Goal: Browse casually: Explore the website without a specific task or goal

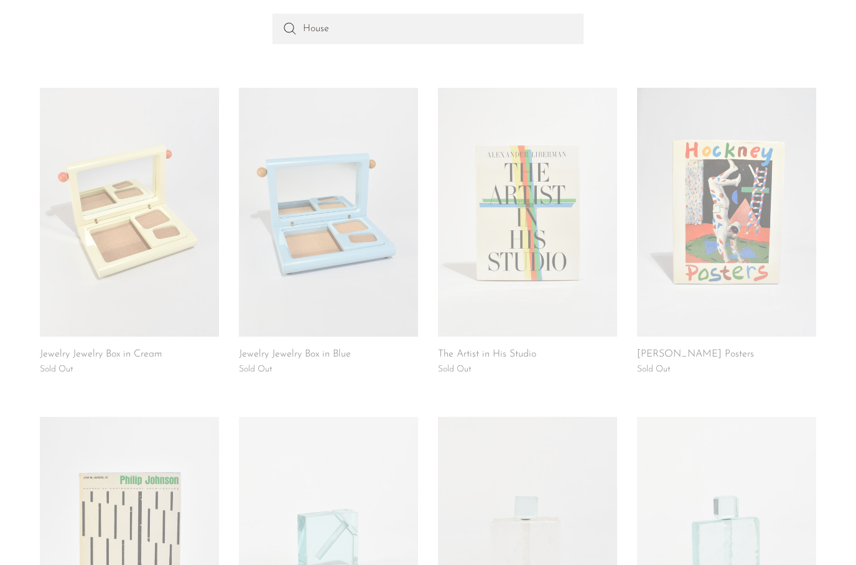
scroll to position [144, 0]
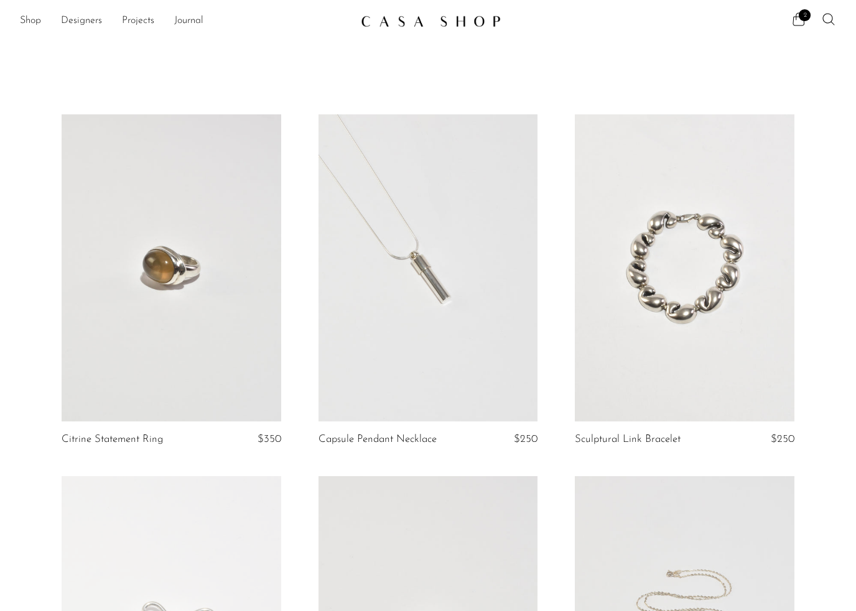
click at [31, 17] on link "Shop" at bounding box center [30, 21] width 21 height 16
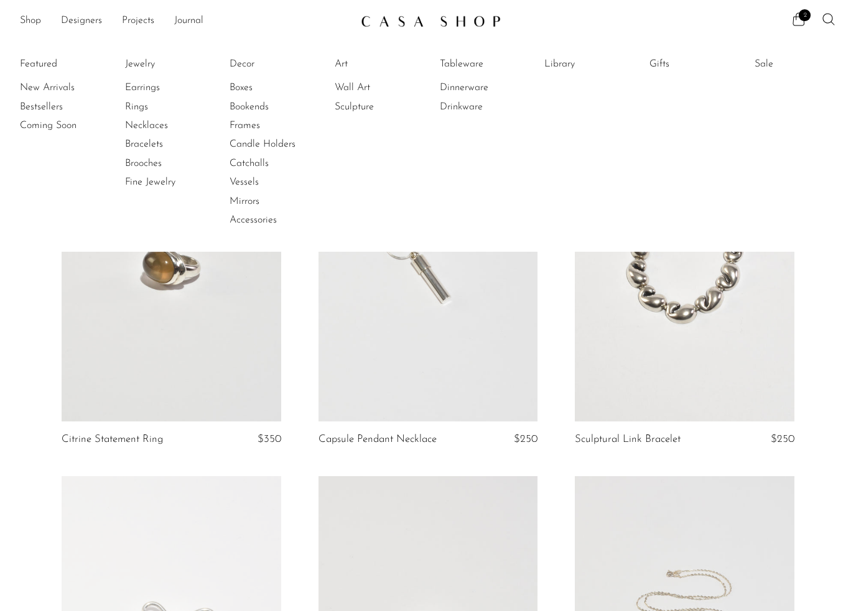
click at [55, 88] on link "New Arrivals" at bounding box center [66, 88] width 93 height 14
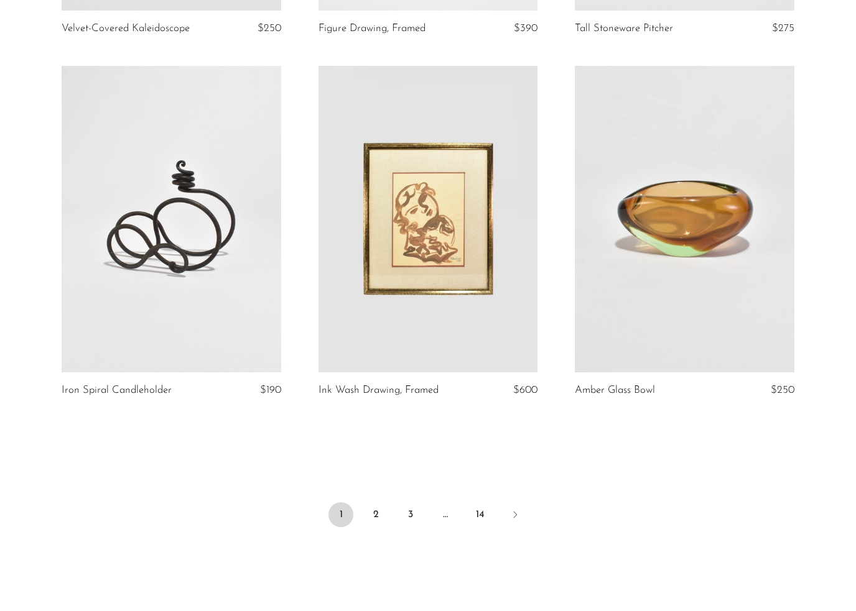
scroll to position [4106, 0]
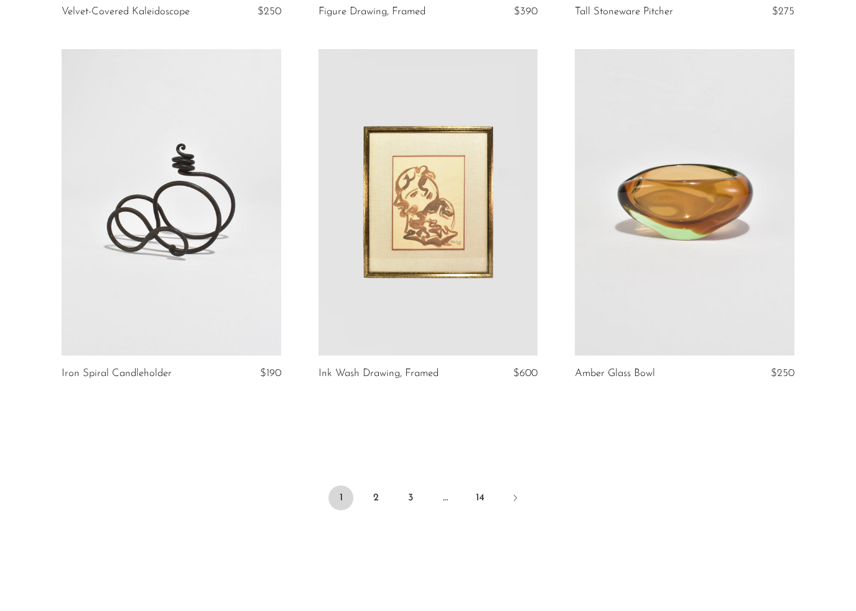
click at [371, 486] on link "2" at bounding box center [375, 498] width 25 height 25
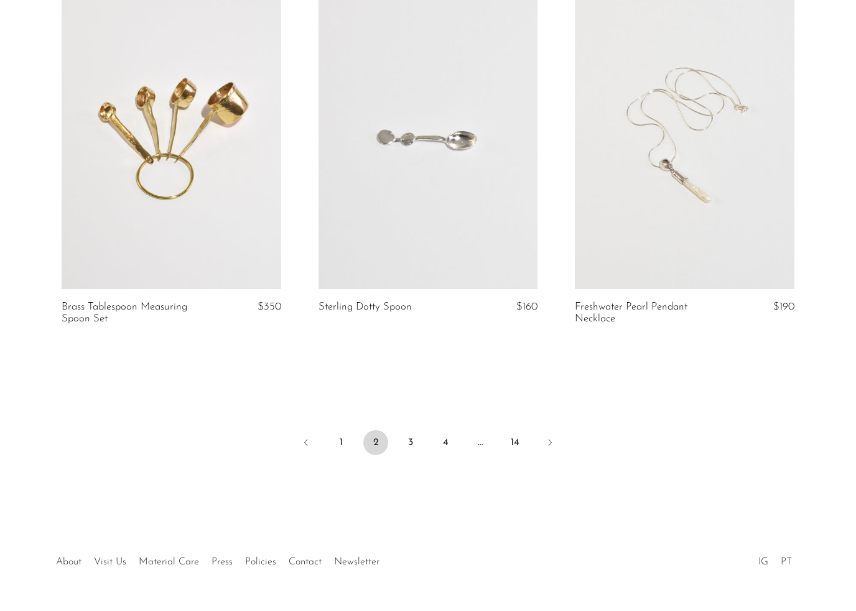
scroll to position [4205, 0]
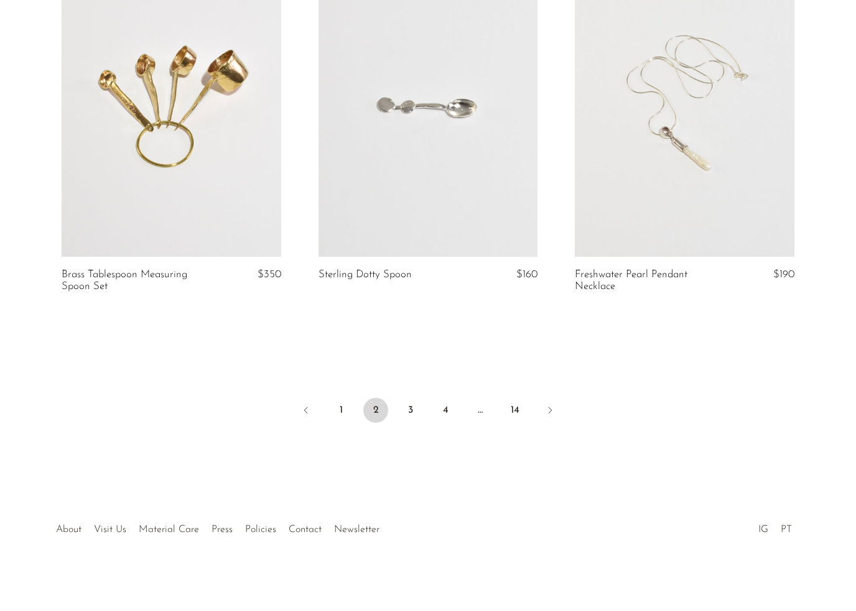
click at [414, 419] on link "3" at bounding box center [410, 410] width 25 height 25
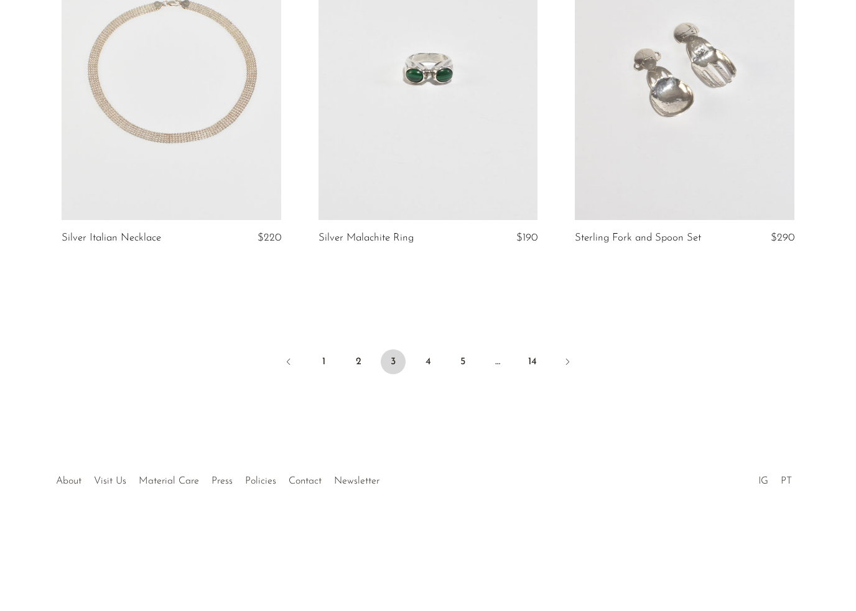
scroll to position [4145, 0]
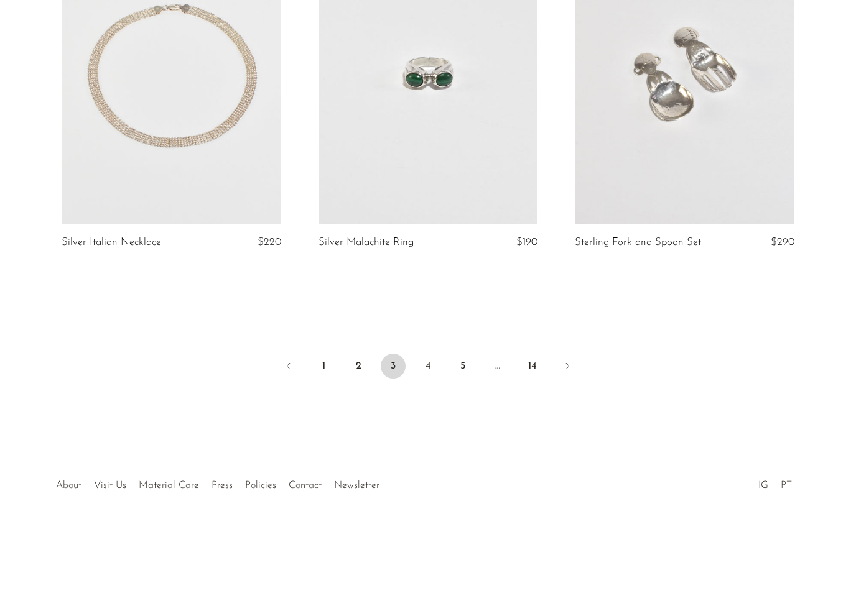
click at [427, 400] on link "4" at bounding box center [427, 412] width 25 height 25
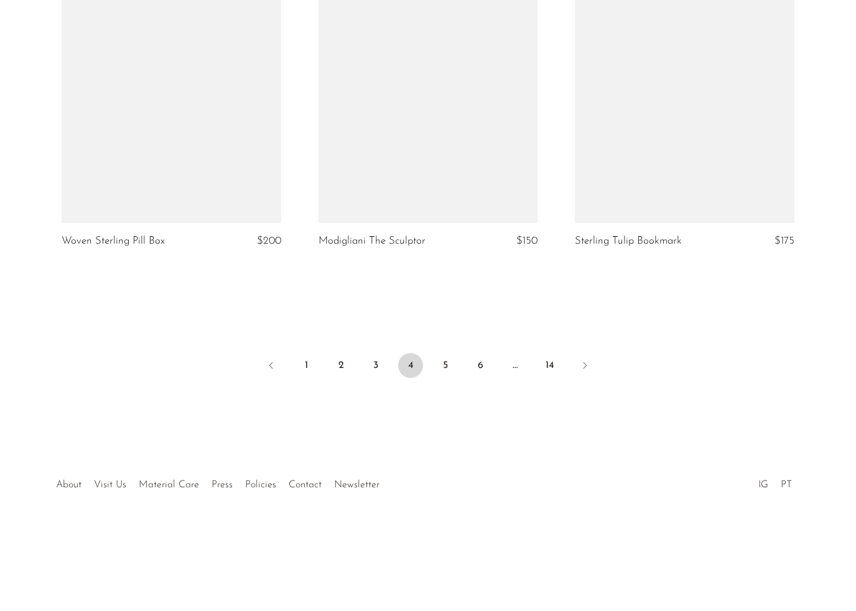
scroll to position [4190, 0]
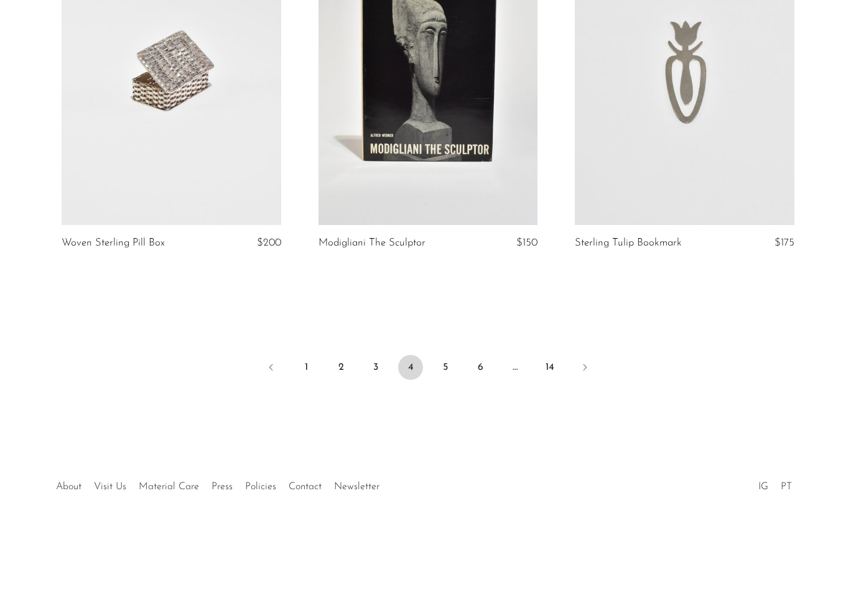
click at [440, 402] on link "5" at bounding box center [445, 414] width 25 height 25
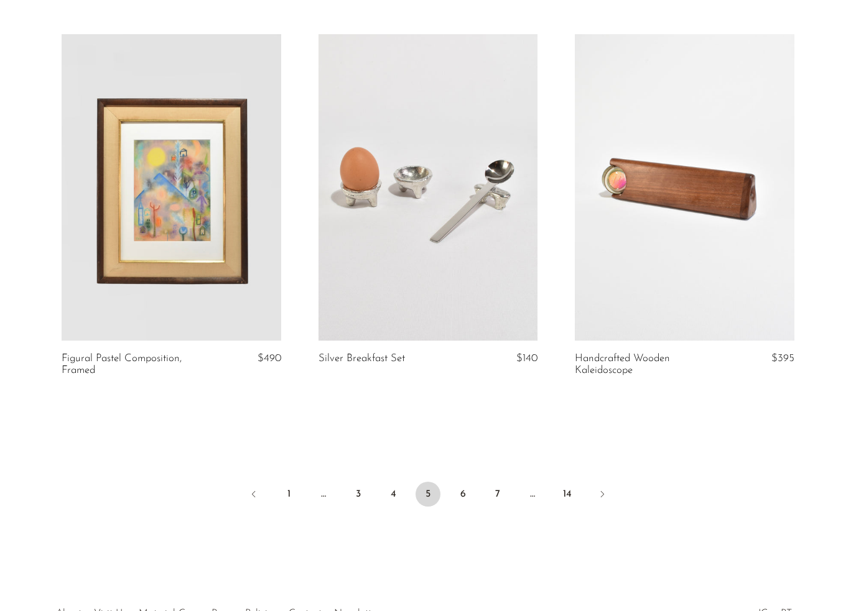
scroll to position [4122, 0]
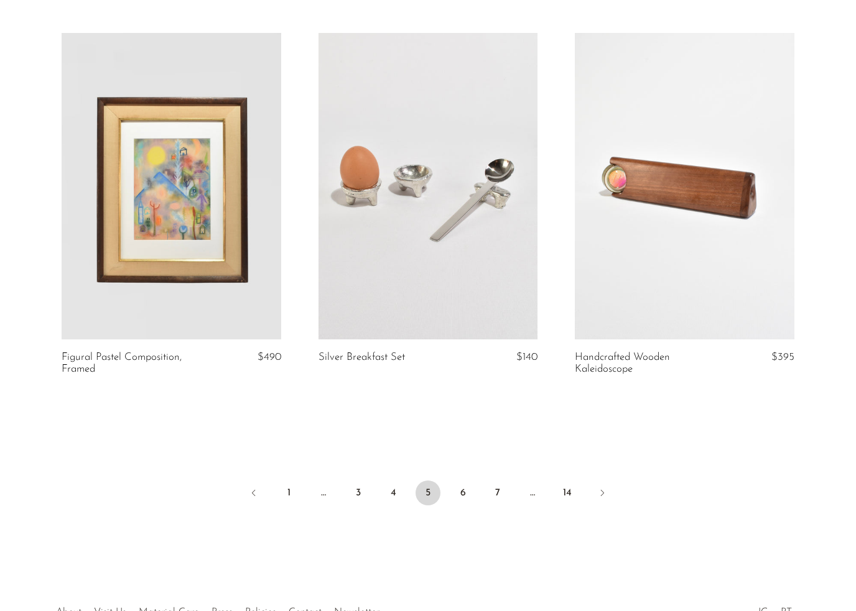
click at [461, 481] on link "6" at bounding box center [462, 493] width 25 height 25
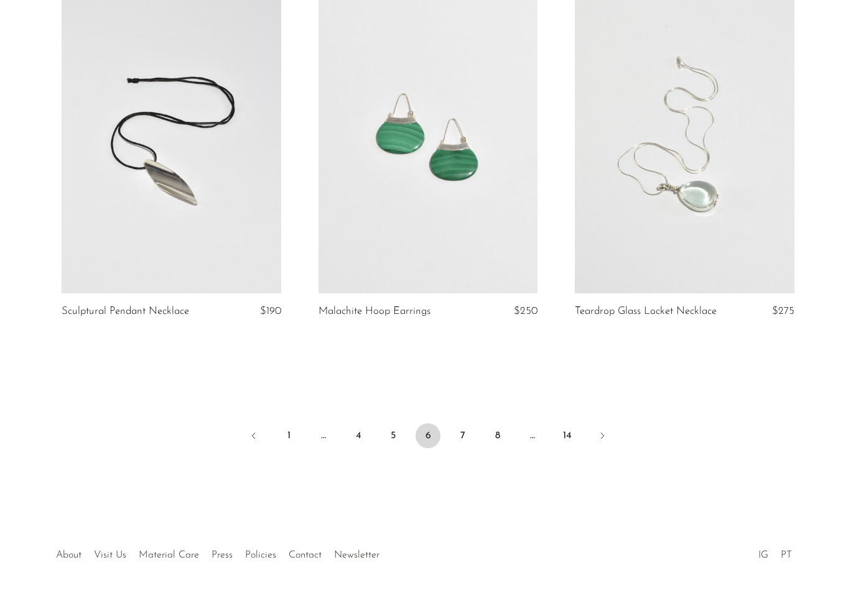
scroll to position [4165, 0]
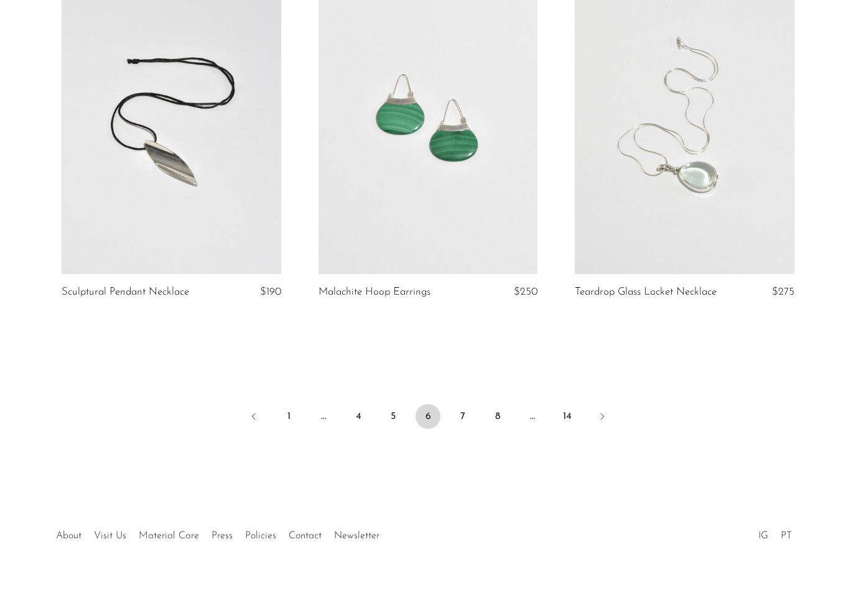
click at [456, 416] on link "7" at bounding box center [462, 416] width 25 height 25
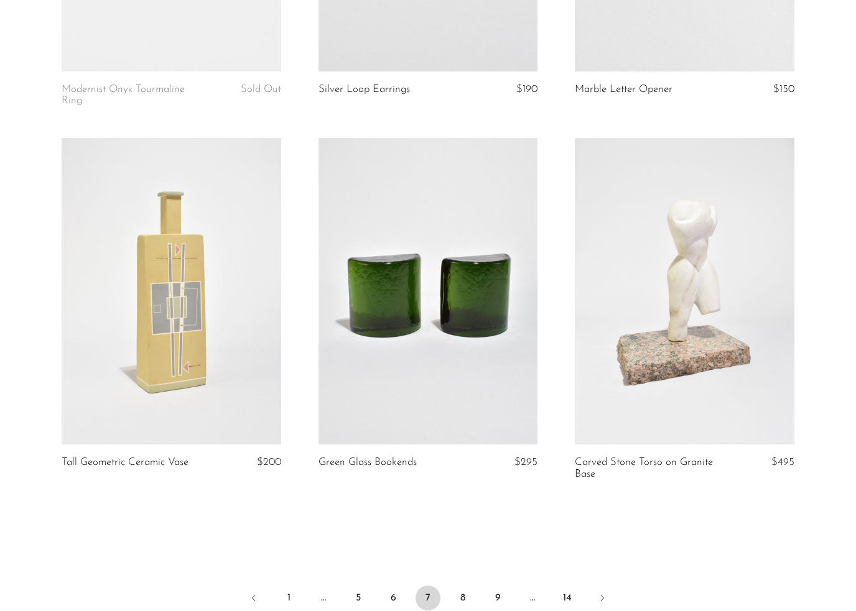
scroll to position [4012, 0]
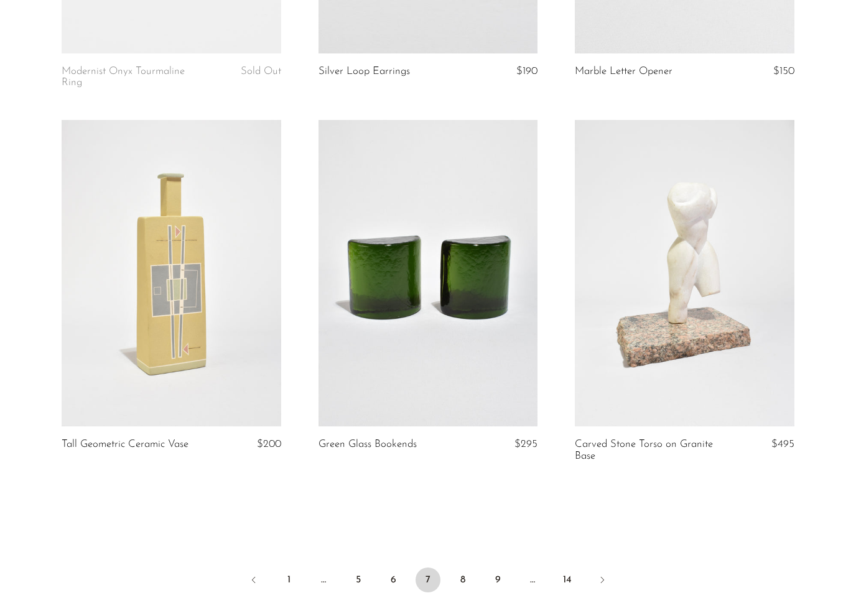
click at [463, 568] on link "8" at bounding box center [462, 580] width 25 height 25
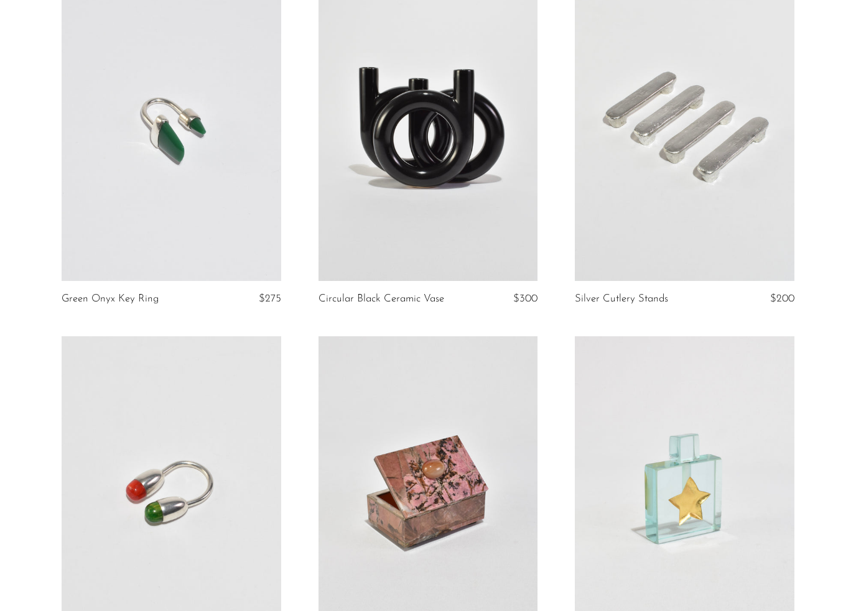
scroll to position [4014, 0]
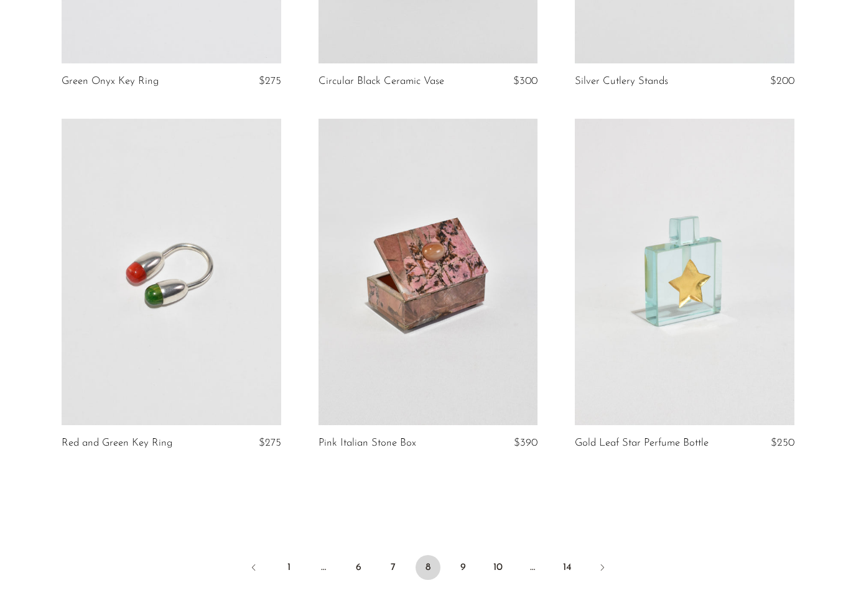
click at [468, 555] on link "9" at bounding box center [462, 567] width 25 height 25
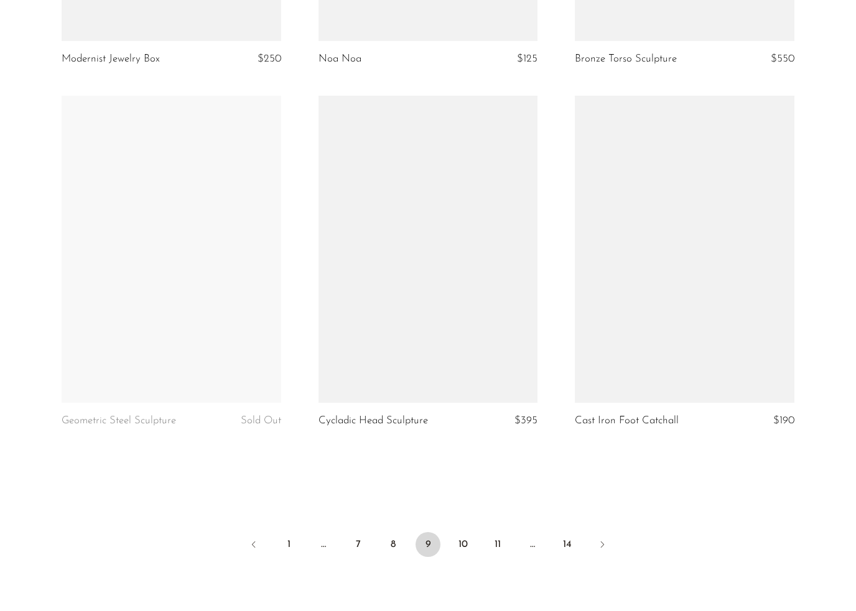
scroll to position [4063, 0]
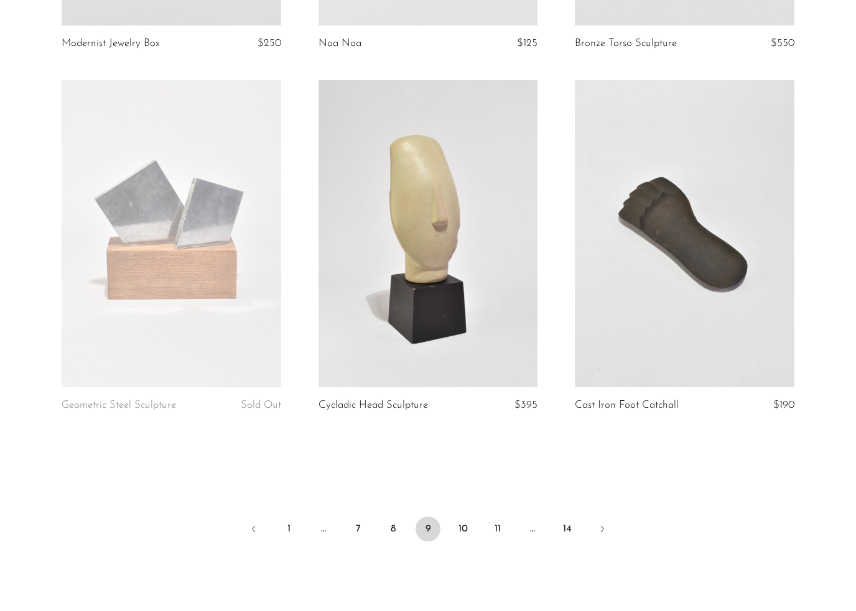
click at [473, 529] on link "10" at bounding box center [462, 529] width 25 height 25
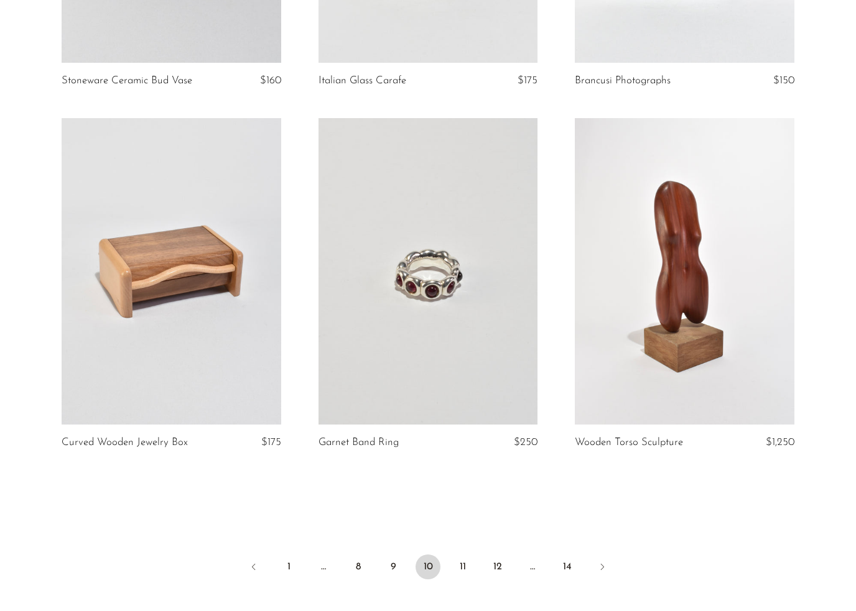
scroll to position [4015, 0]
click at [458, 554] on link "11" at bounding box center [462, 566] width 25 height 25
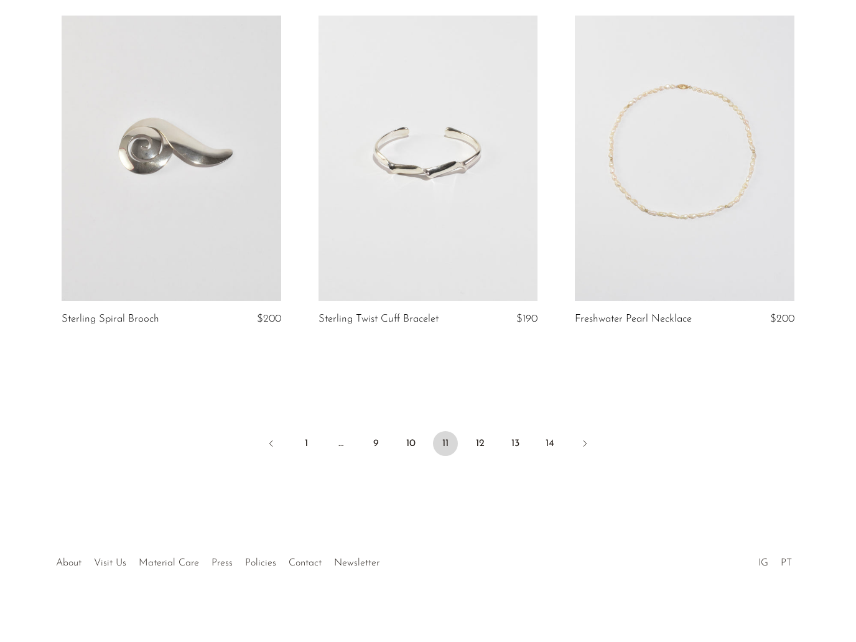
scroll to position [4126, 0]
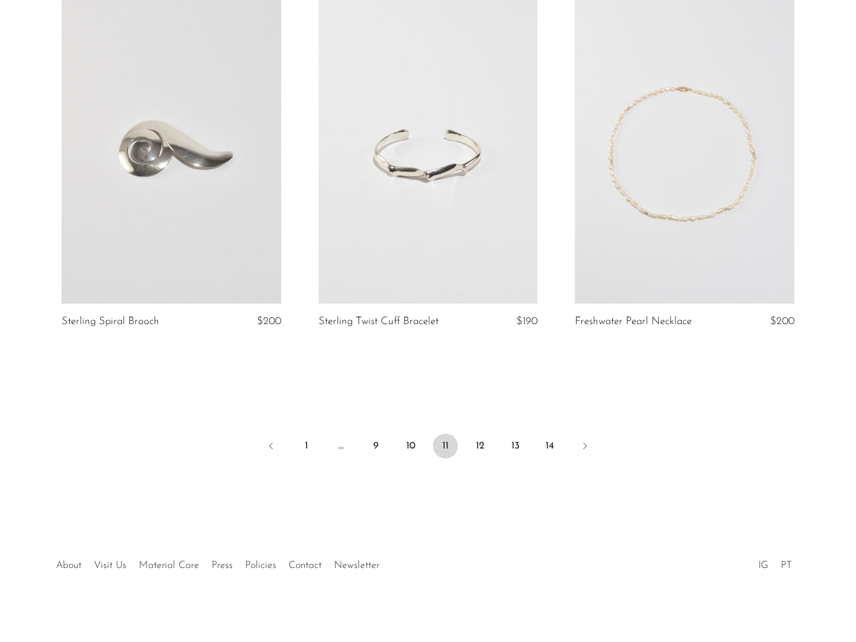
click at [484, 443] on link "12" at bounding box center [480, 455] width 25 height 25
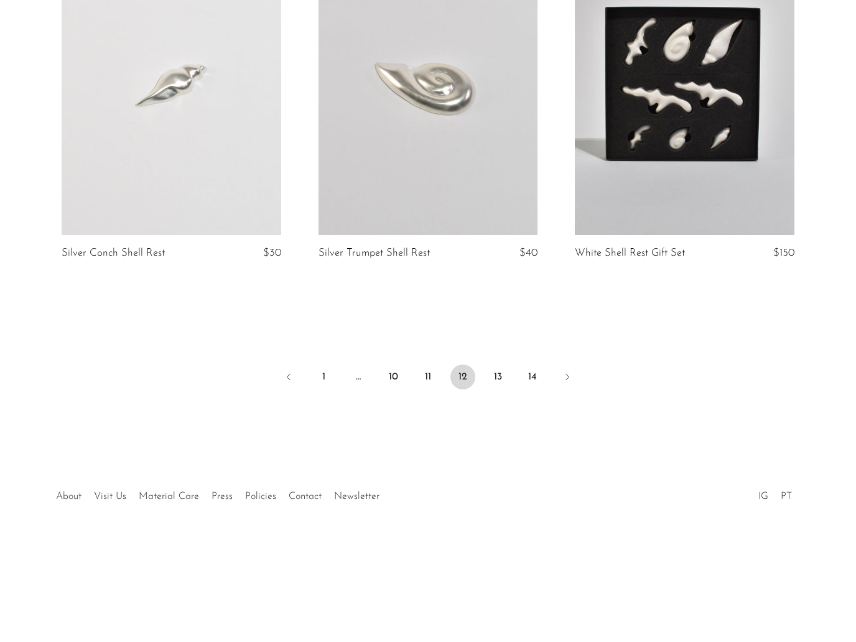
scroll to position [4137, 0]
click at [515, 438] on ul "1 … 10 11 12 13 14" at bounding box center [428, 456] width 796 height 37
click at [494, 443] on link "13" at bounding box center [497, 455] width 25 height 25
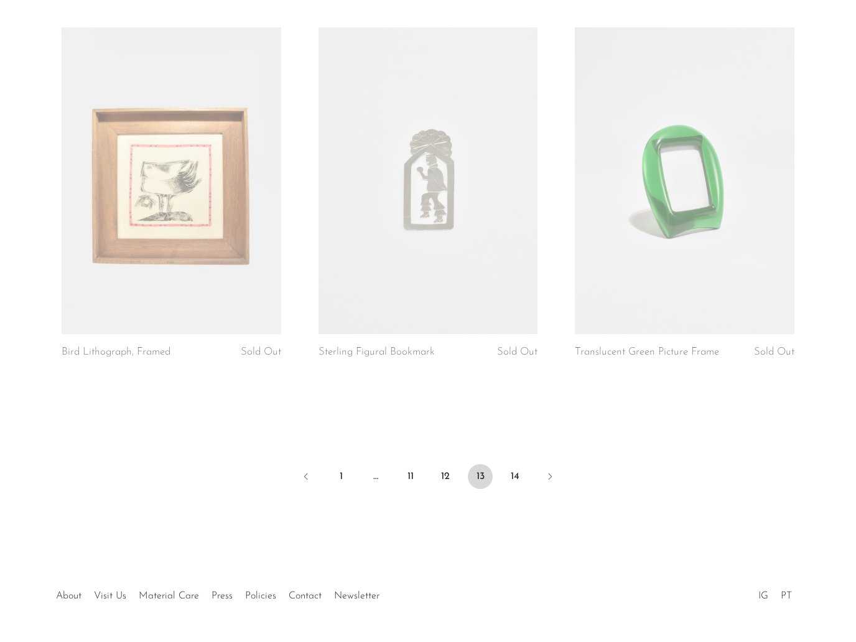
scroll to position [4078, 0]
click at [516, 491] on link "14" at bounding box center [514, 503] width 25 height 25
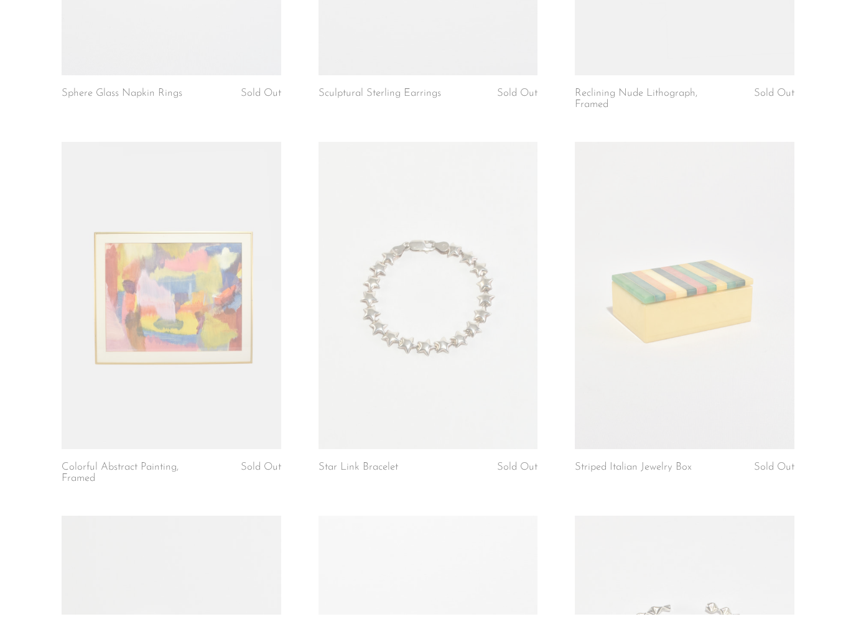
scroll to position [2854, 0]
click at [779, 365] on link at bounding box center [685, 322] width 220 height 307
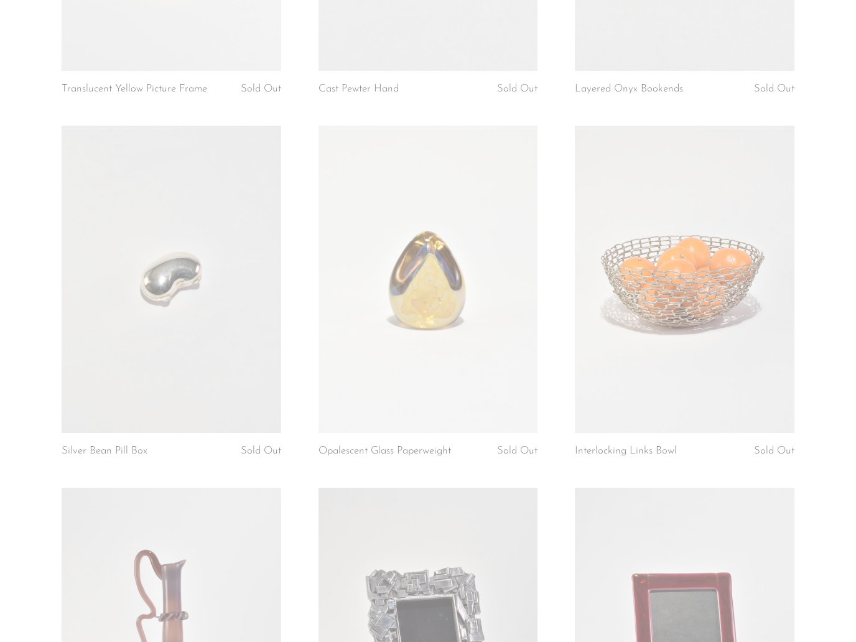
scroll to position [0, 0]
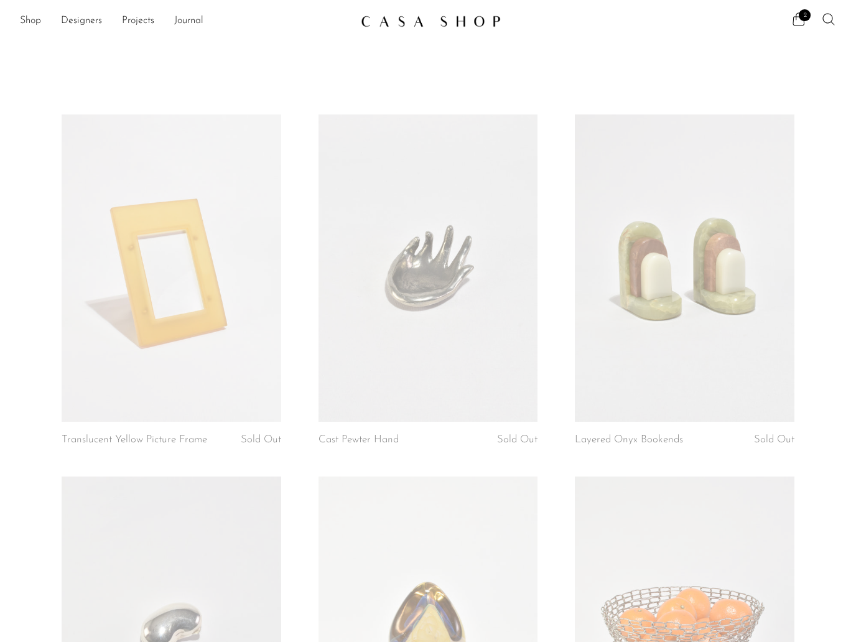
click at [26, 17] on link "Shop" at bounding box center [30, 21] width 21 height 16
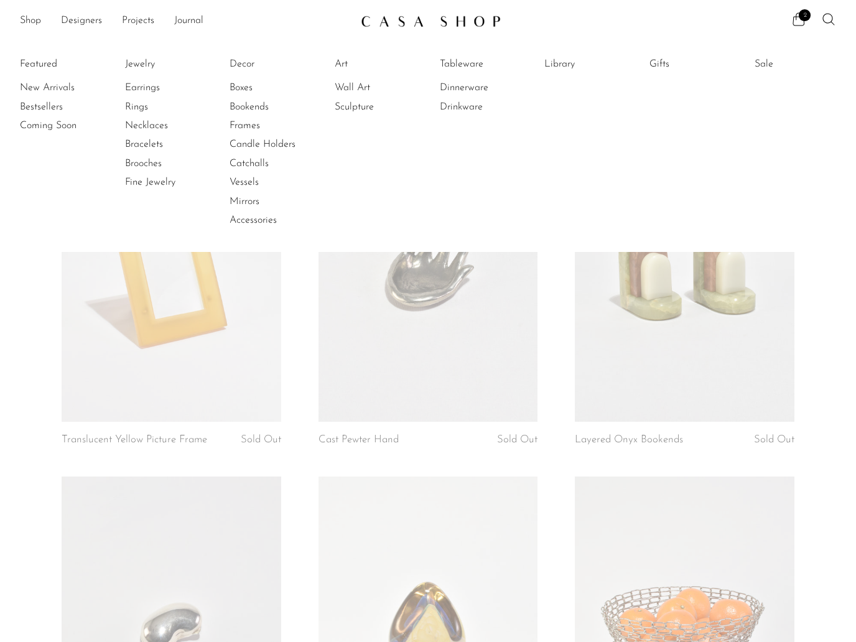
click at [75, 18] on link "Designers" at bounding box center [81, 21] width 41 height 16
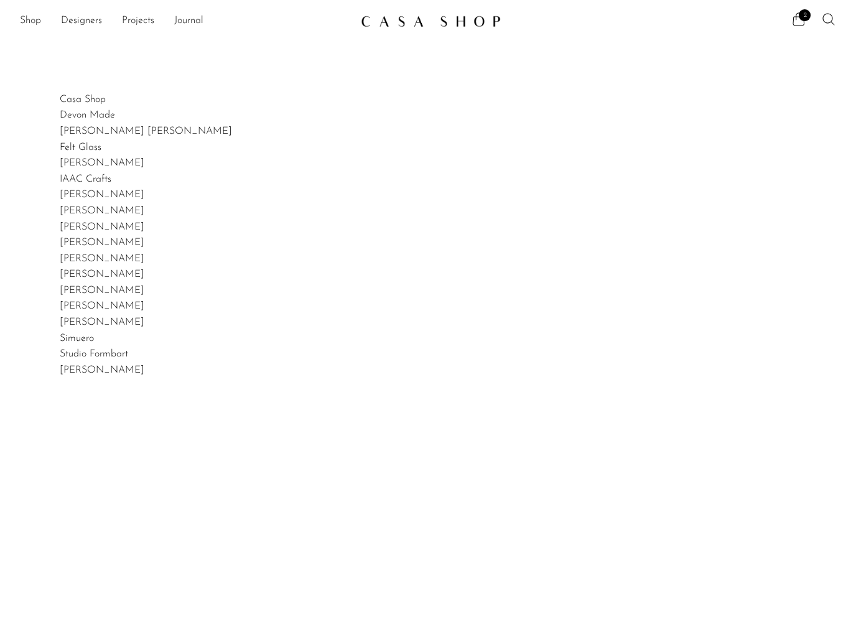
click at [148, 25] on link "Projects" at bounding box center [138, 21] width 32 height 16
click at [149, 27] on link "Projects" at bounding box center [138, 21] width 32 height 16
click at [131, 17] on link "Projects" at bounding box center [138, 21] width 32 height 16
click at [33, 64] on link "Holiday 24" at bounding box center [428, 62] width 816 height 14
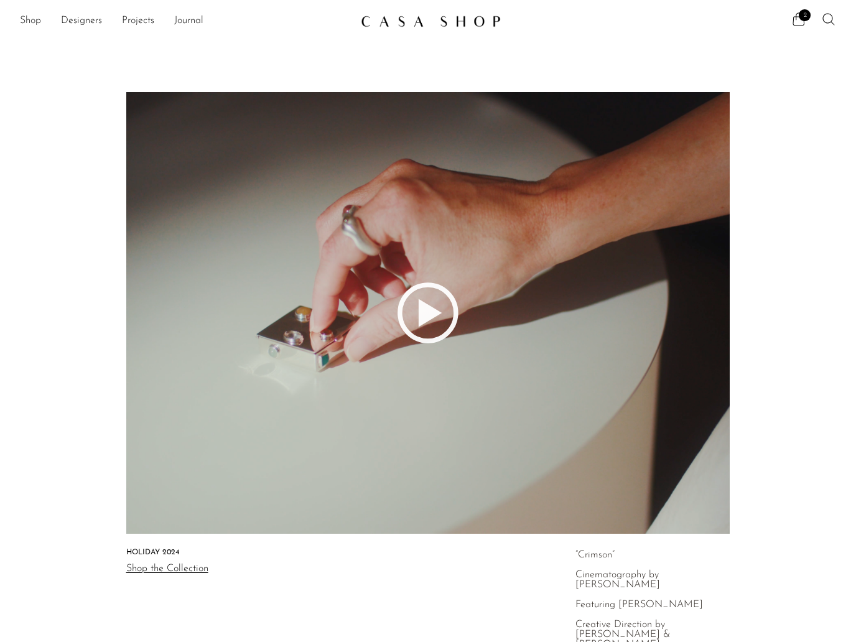
click at [27, 18] on link "Shop" at bounding box center [30, 21] width 21 height 16
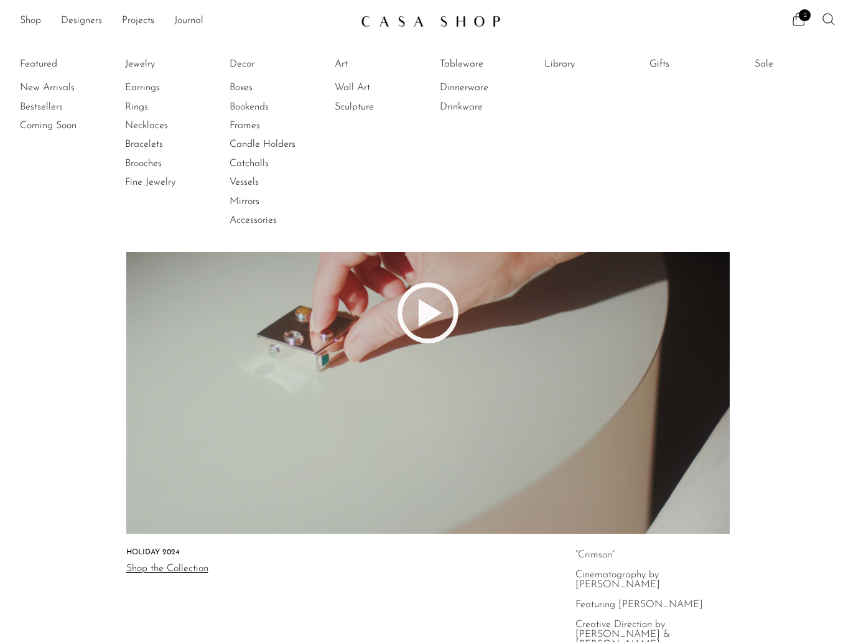
click at [772, 65] on link "Sale" at bounding box center [800, 64] width 93 height 14
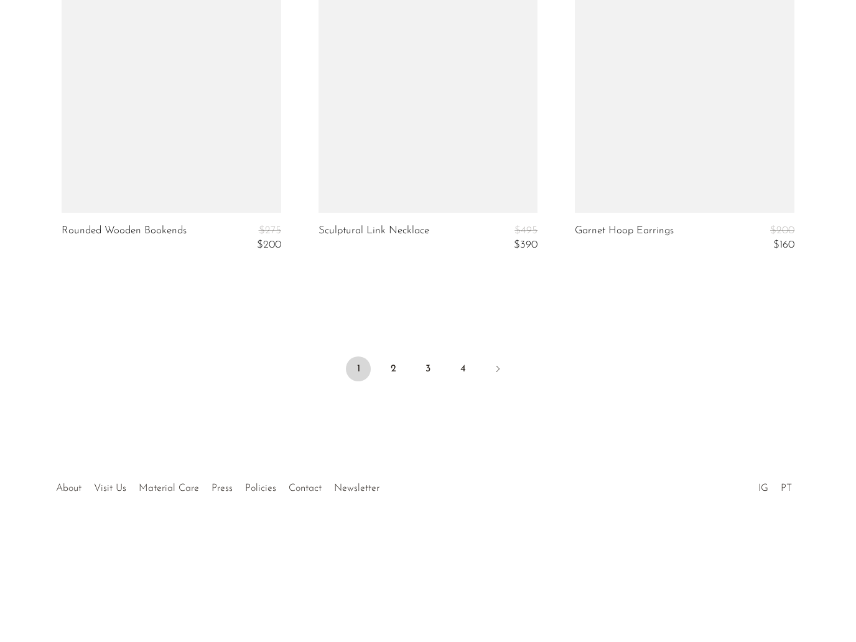
scroll to position [4268, 0]
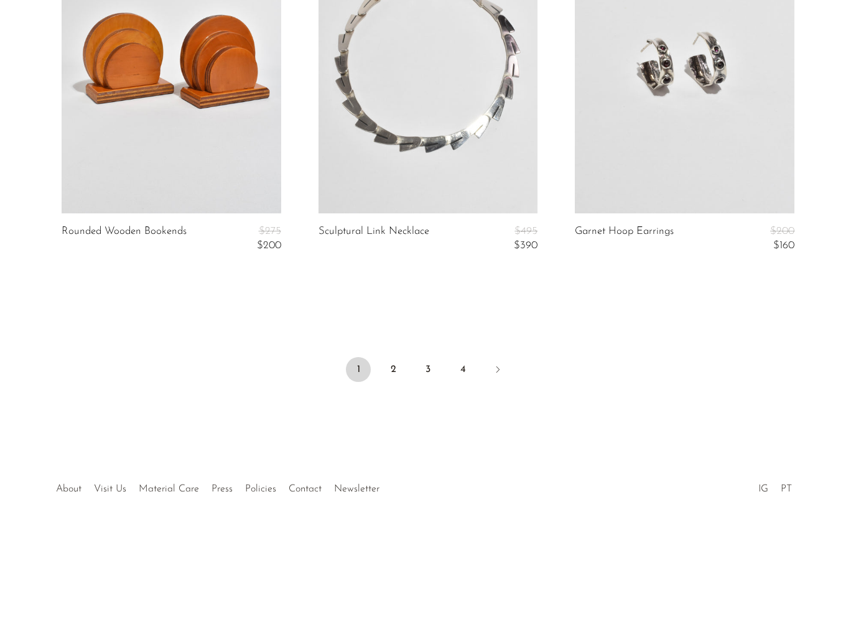
click at [398, 434] on link "2" at bounding box center [393, 446] width 25 height 25
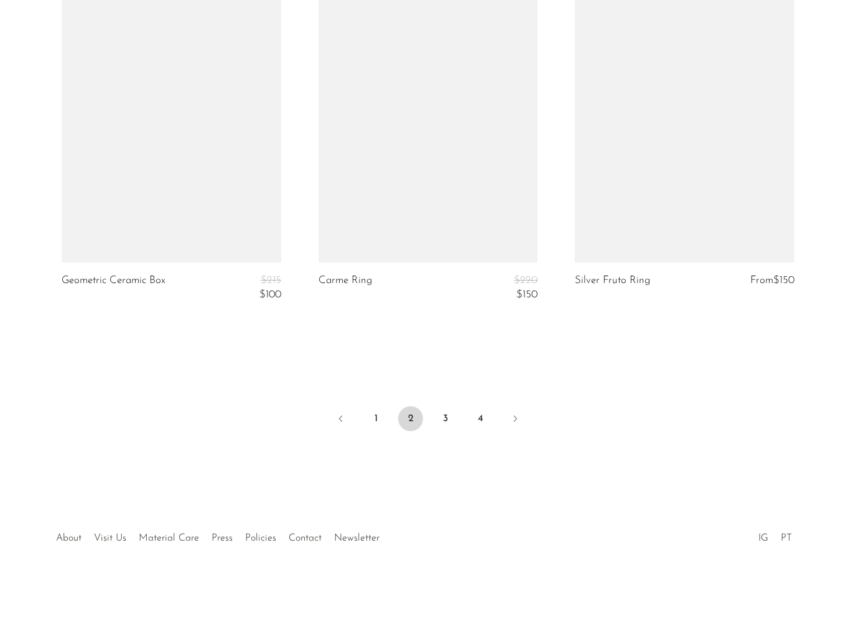
scroll to position [4268, 0]
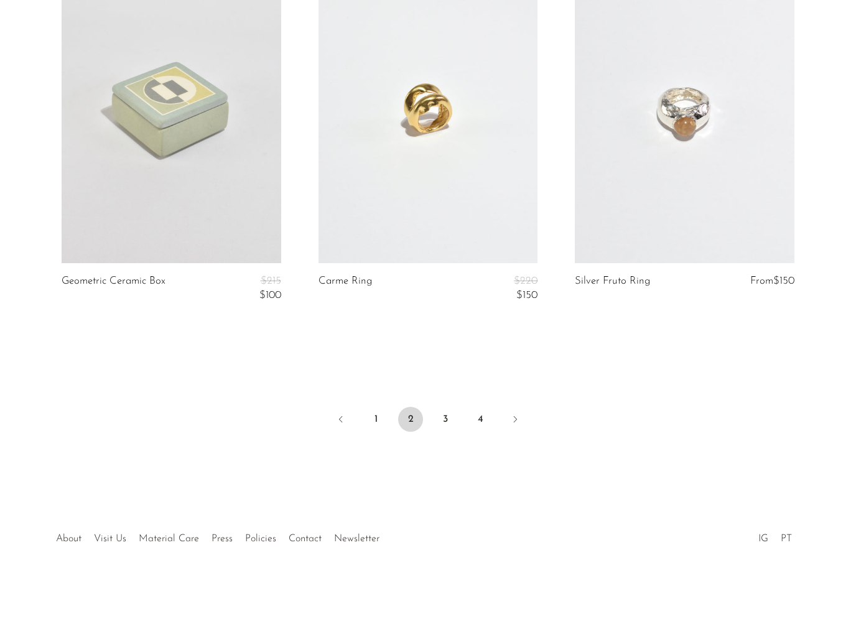
click at [448, 434] on link "3" at bounding box center [445, 446] width 25 height 25
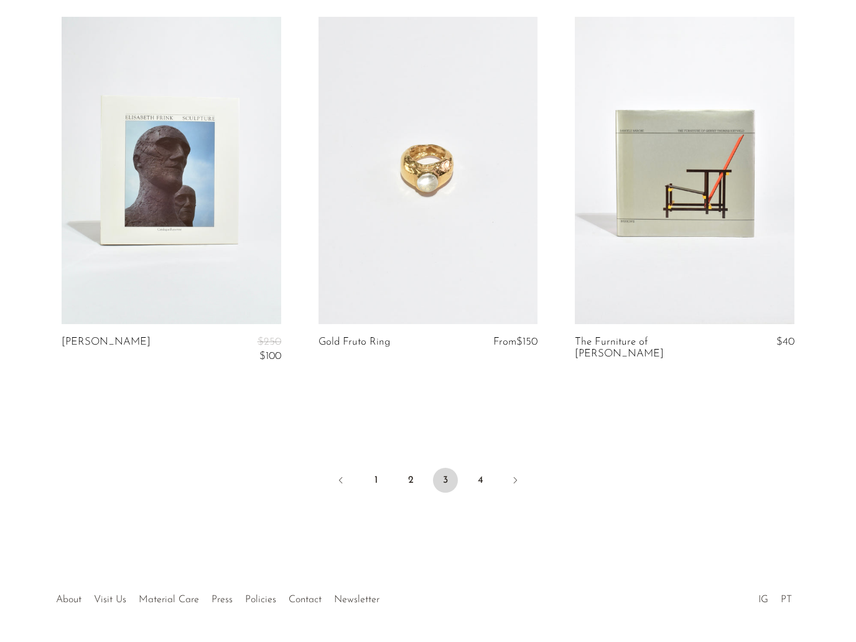
scroll to position [4208, 0]
click at [478, 494] on link "4" at bounding box center [480, 506] width 25 height 25
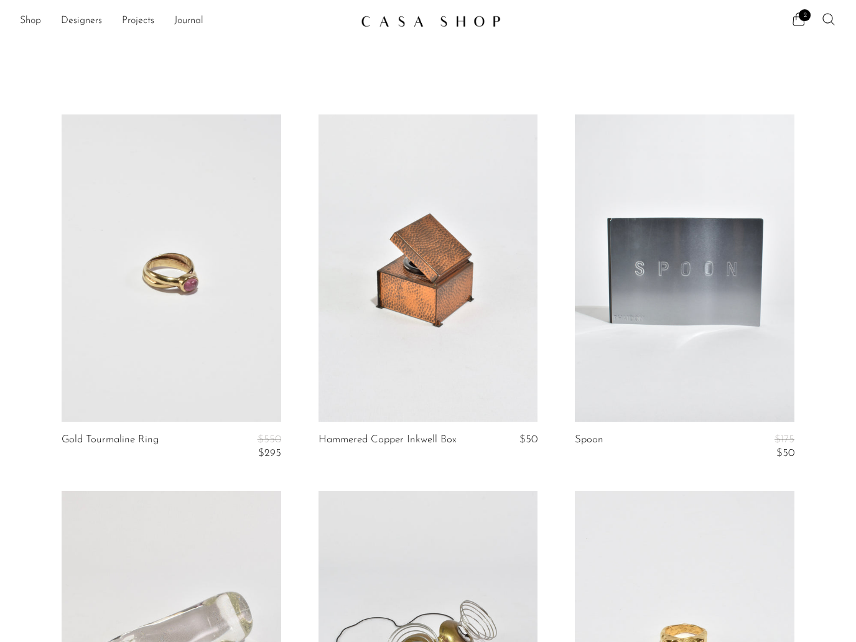
click at [25, 29] on link "Shop" at bounding box center [30, 21] width 21 height 16
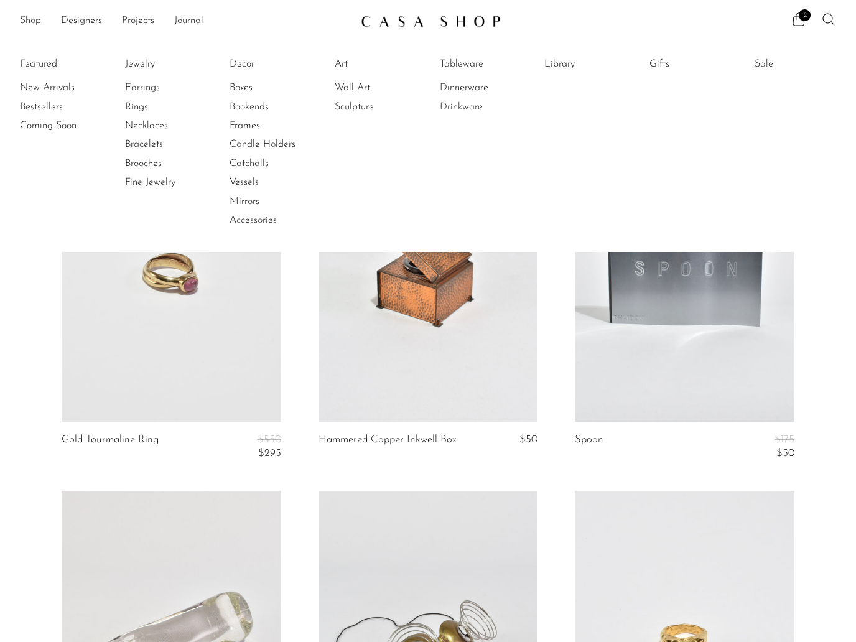
click at [239, 91] on link "Boxes" at bounding box center [275, 88] width 93 height 14
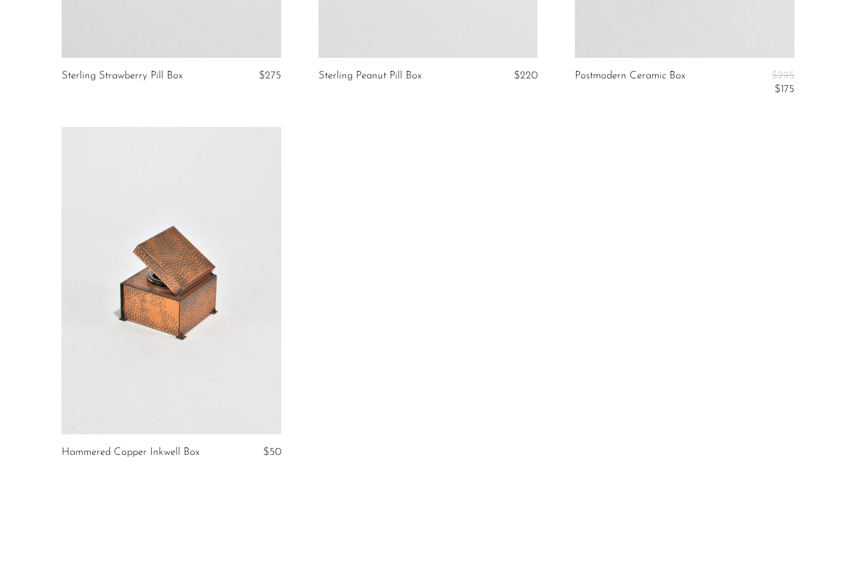
scroll to position [3749, 0]
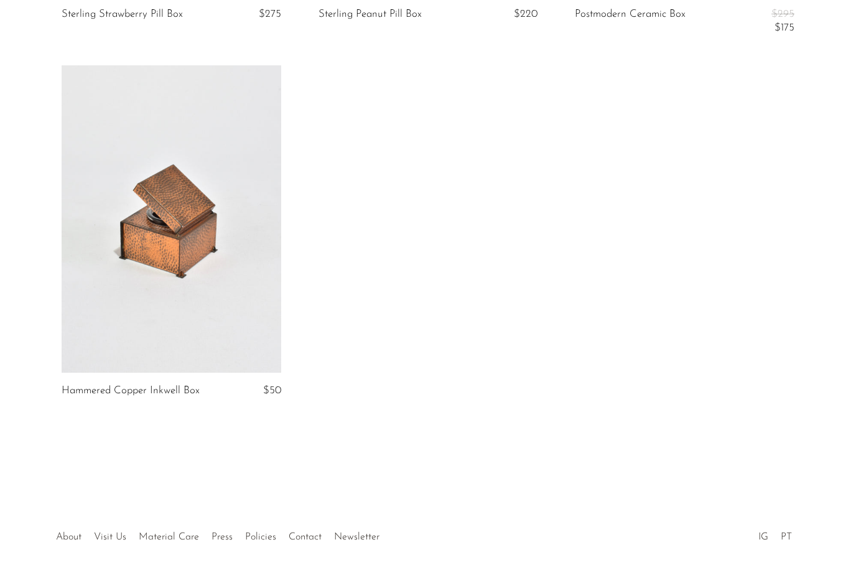
click at [760, 532] on link "IG" at bounding box center [763, 537] width 10 height 10
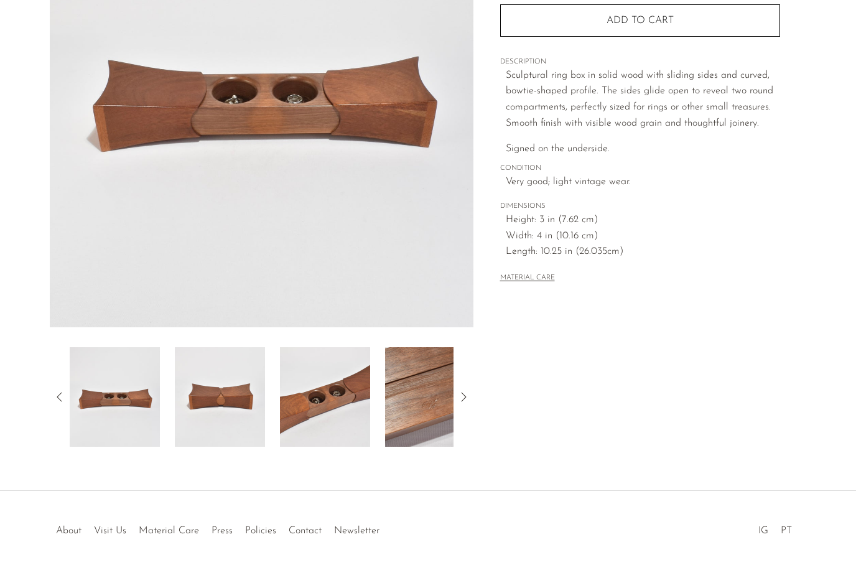
scroll to position [197, 0]
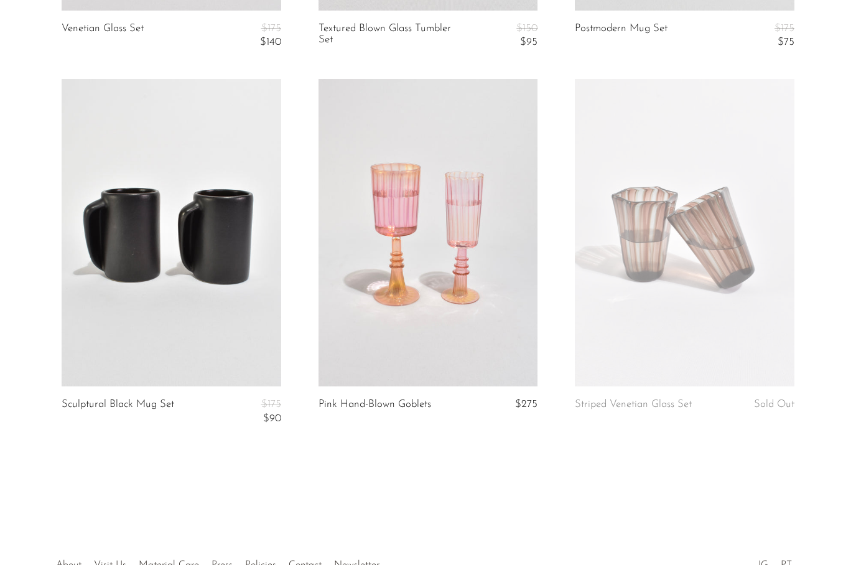
scroll to position [1529, 0]
